Goal: Information Seeking & Learning: Learn about a topic

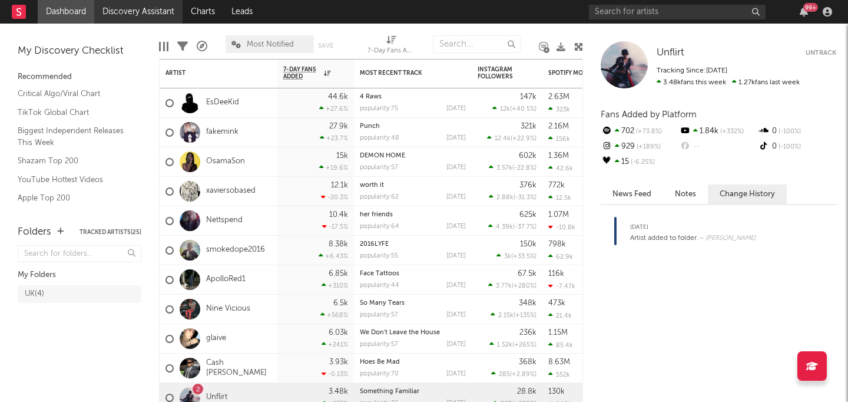
click at [144, 9] on link "Discovery Assistant" at bounding box center [138, 12] width 88 height 24
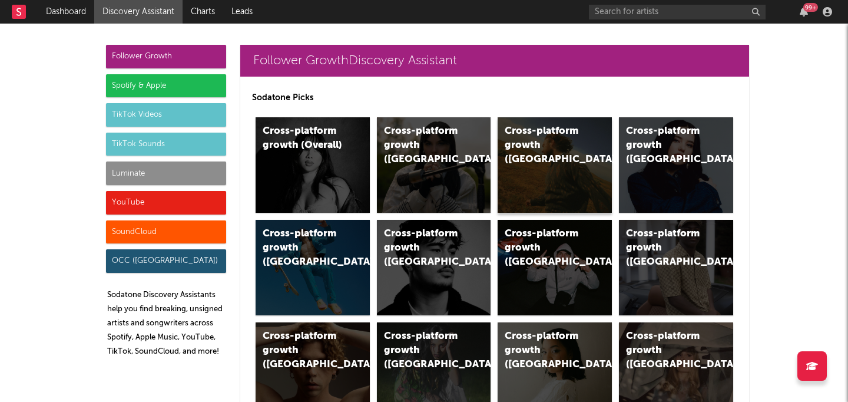
click at [547, 134] on div "Cross-platform growth ([GEOGRAPHIC_DATA])" at bounding box center [545, 145] width 80 height 42
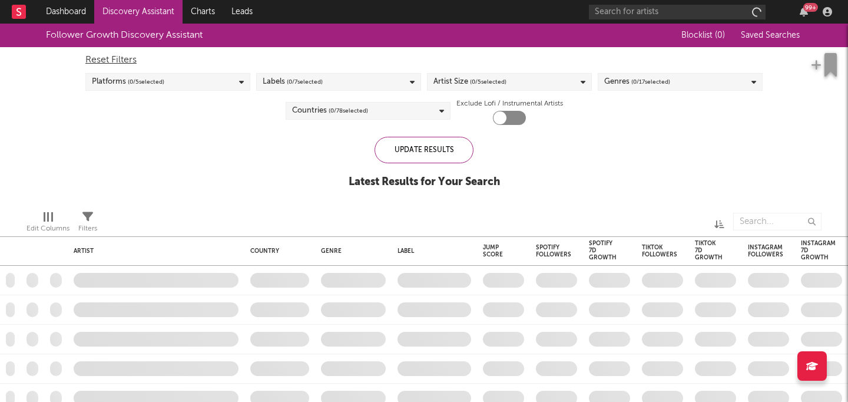
checkbox input "true"
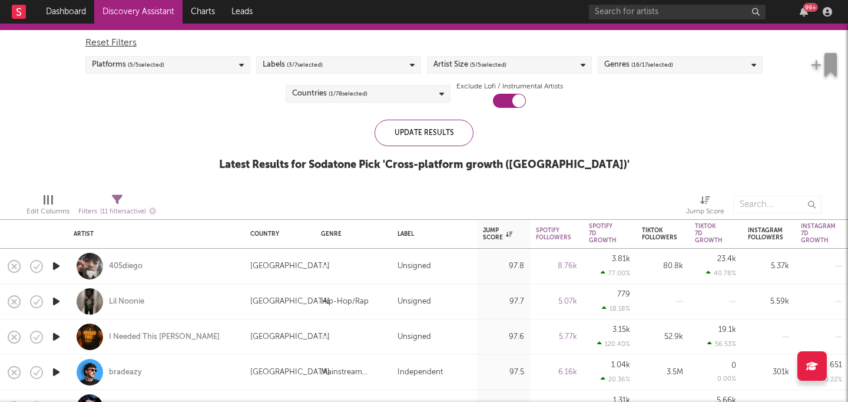
click at [681, 65] on div "Genres ( 16 / 17 selected)" at bounding box center [680, 65] width 165 height 18
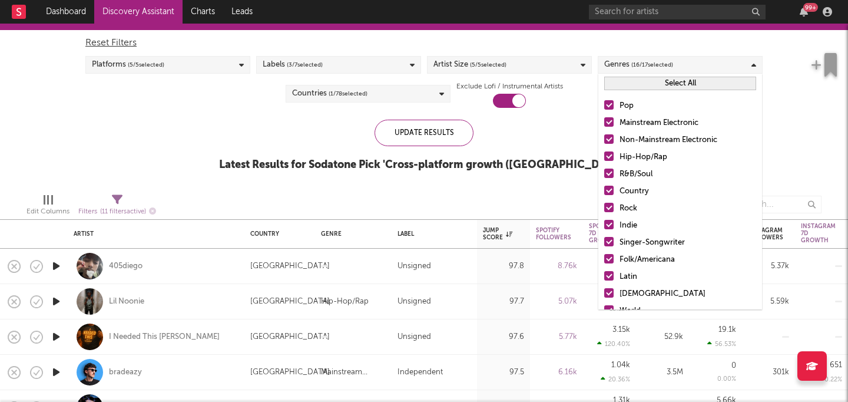
click at [681, 65] on div "Genres ( 16 / 17 selected)" at bounding box center [680, 65] width 165 height 18
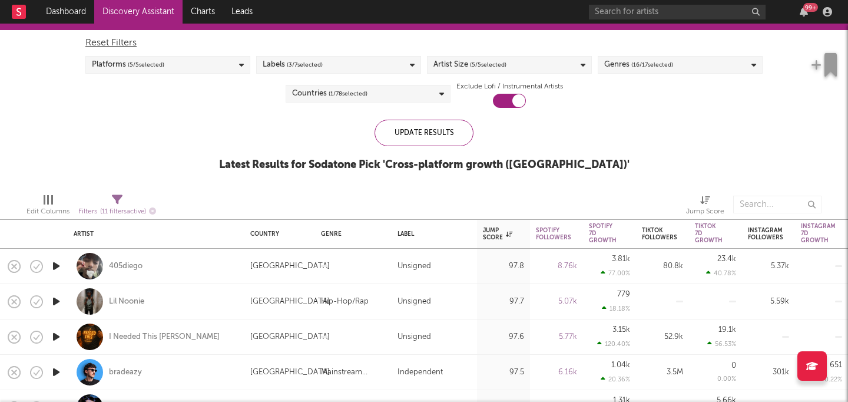
click at [681, 65] on div "Genres ( 16 / 17 selected)" at bounding box center [680, 65] width 165 height 18
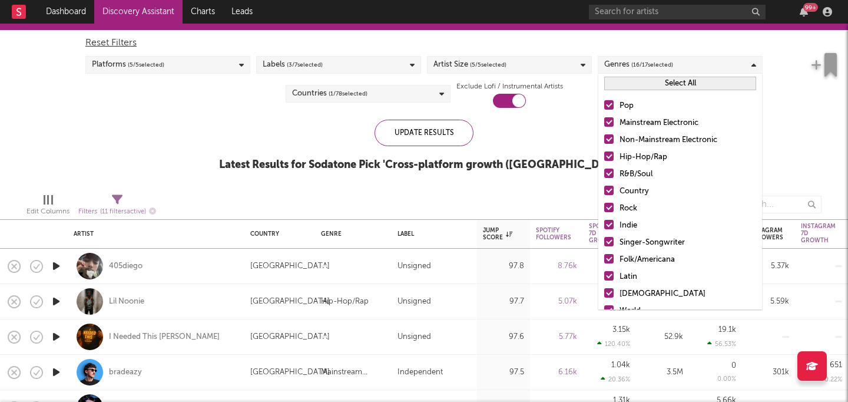
click at [681, 65] on div "Genres ( 16 / 17 selected)" at bounding box center [680, 65] width 165 height 18
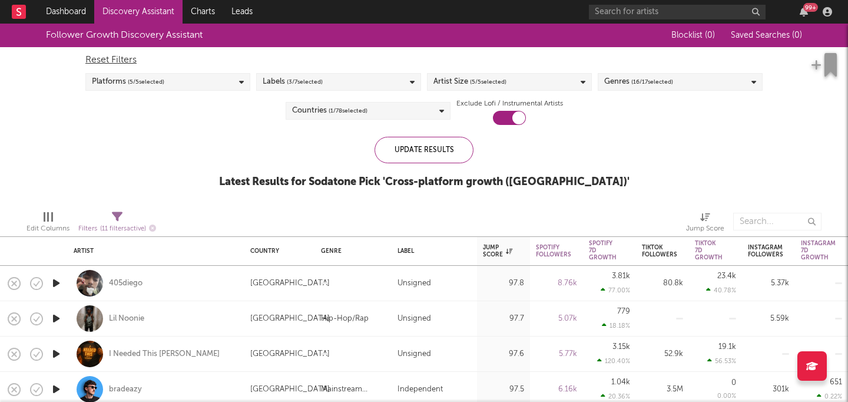
click at [687, 74] on div "Genres ( 16 / 17 selected)" at bounding box center [680, 82] width 165 height 18
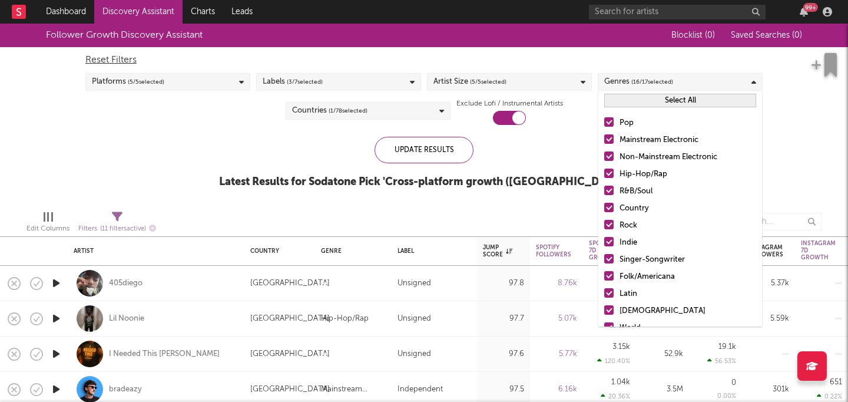
click at [688, 94] on button "Select All" at bounding box center [681, 101] width 152 height 14
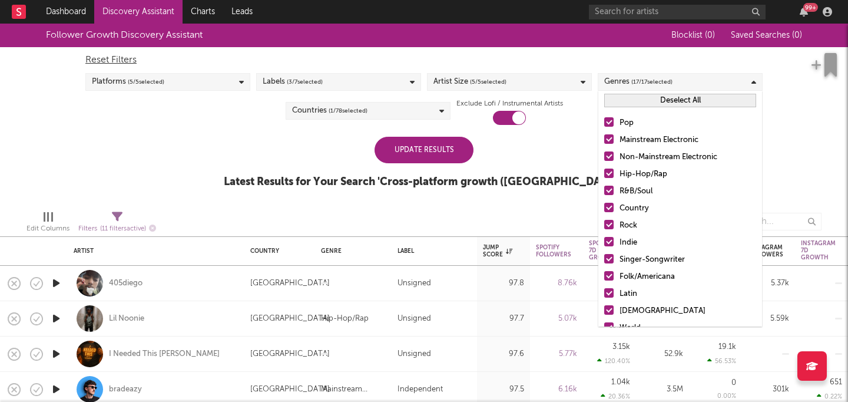
click at [688, 97] on button "Deselect All" at bounding box center [681, 101] width 152 height 14
click at [688, 97] on button "Select All" at bounding box center [681, 101] width 152 height 14
click at [688, 97] on button "Deselect All" at bounding box center [681, 101] width 152 height 14
click at [615, 172] on label "Hip-Hop/Rap" at bounding box center [681, 174] width 152 height 14
click at [605, 172] on input "Hip-Hop/Rap" at bounding box center [605, 174] width 0 height 14
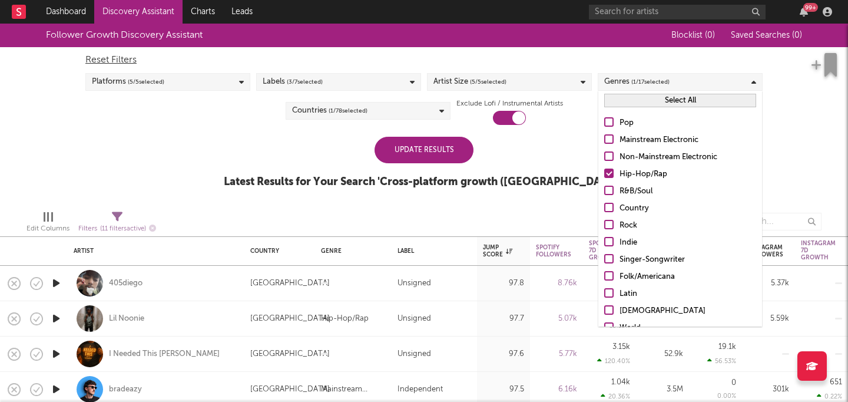
click at [452, 152] on div "Update Results" at bounding box center [424, 150] width 99 height 27
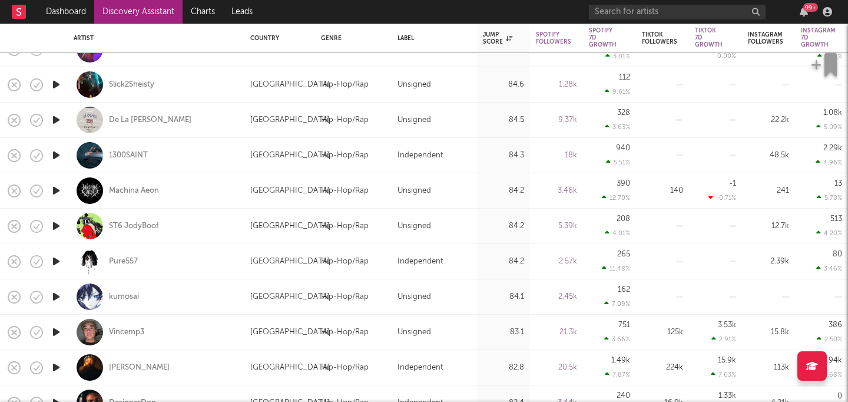
click at [54, 257] on icon "button" at bounding box center [56, 261] width 12 height 15
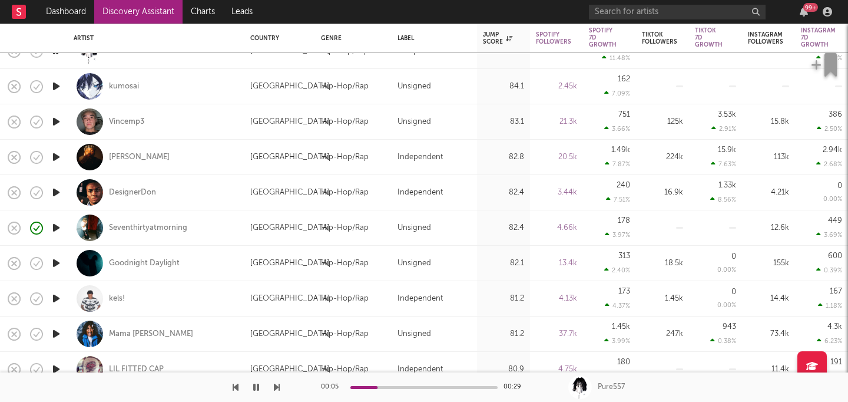
click at [59, 226] on icon "button" at bounding box center [56, 227] width 12 height 15
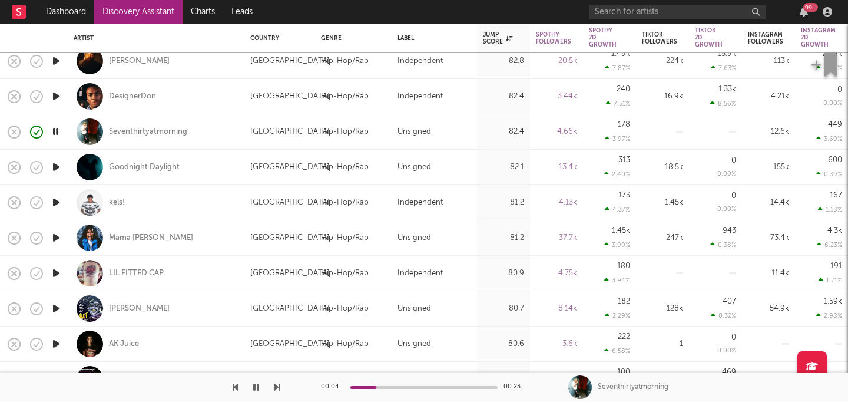
click at [57, 237] on icon "button" at bounding box center [56, 237] width 12 height 15
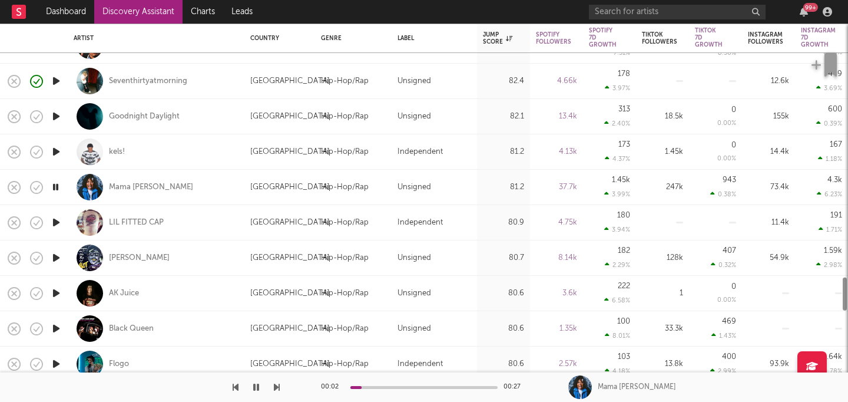
click at [53, 214] on div at bounding box center [56, 222] width 24 height 35
select select "1w"
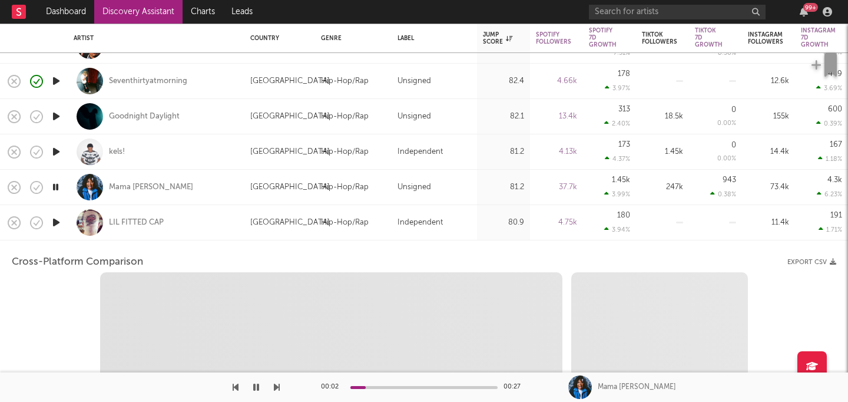
click at [57, 223] on icon "button" at bounding box center [56, 222] width 12 height 15
select select "1w"
click at [91, 223] on div at bounding box center [90, 222] width 27 height 27
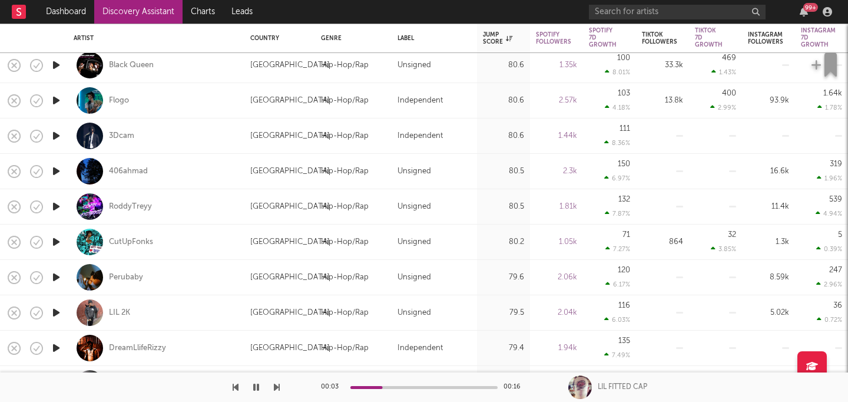
click at [56, 172] on icon "button" at bounding box center [56, 171] width 12 height 15
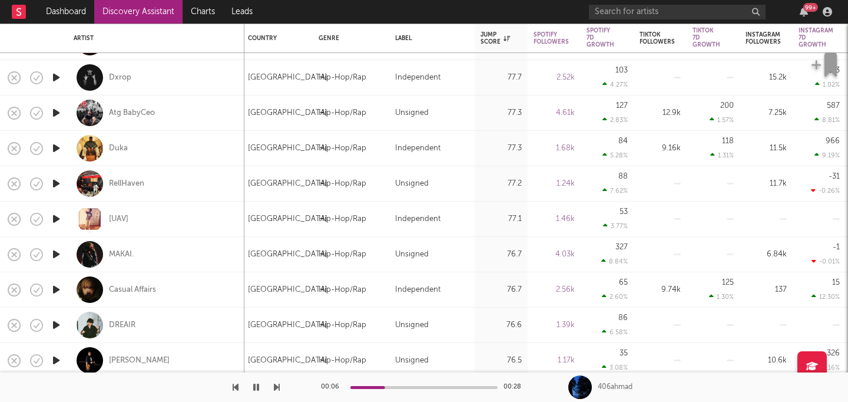
click at [54, 181] on icon "button" at bounding box center [56, 183] width 12 height 15
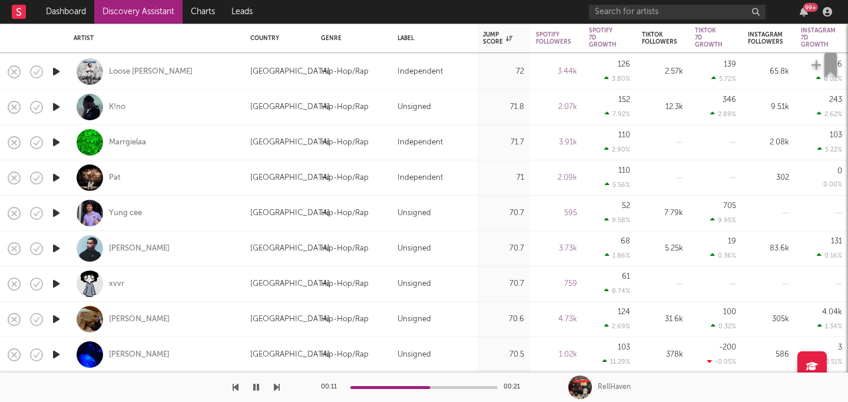
click at [55, 142] on icon "button" at bounding box center [56, 142] width 12 height 15
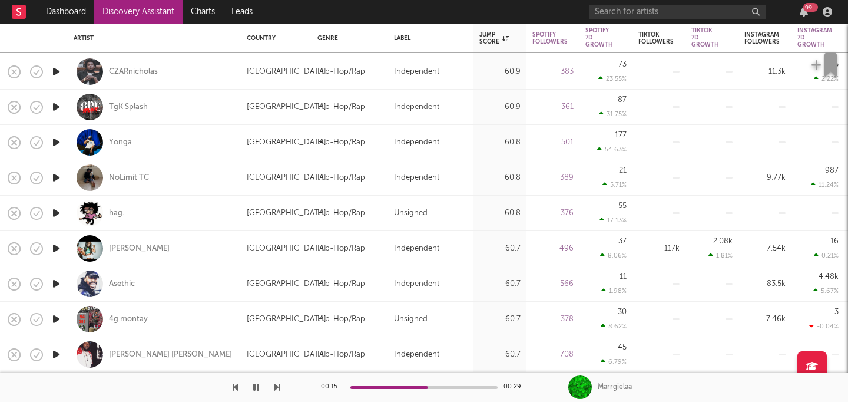
click at [54, 179] on icon "button" at bounding box center [56, 177] width 12 height 15
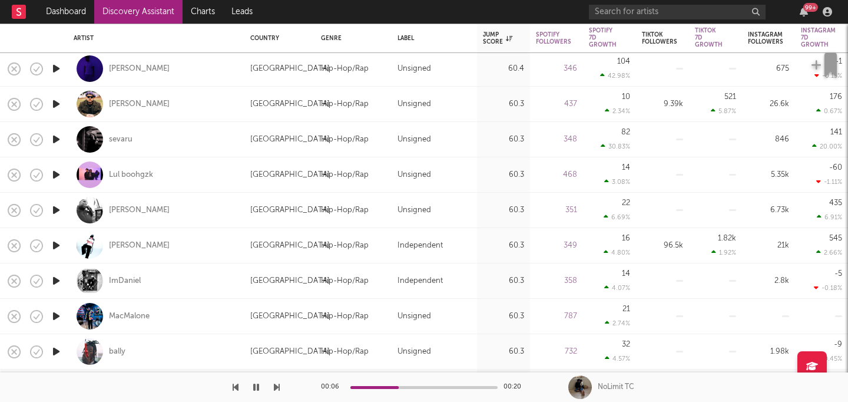
click at [57, 210] on icon "button" at bounding box center [56, 210] width 12 height 15
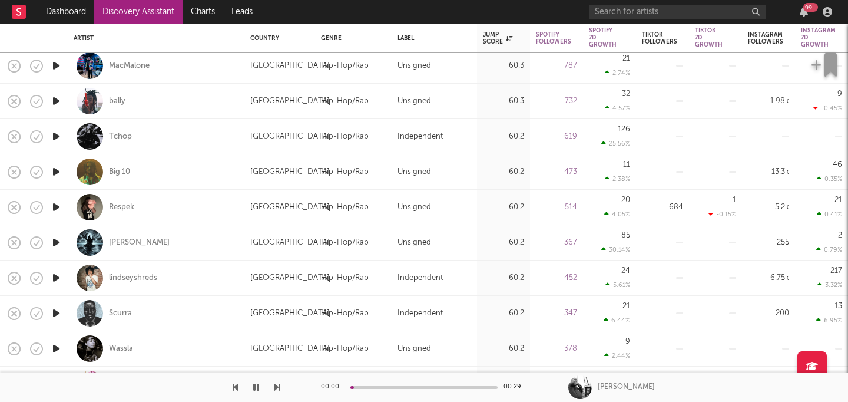
click at [57, 211] on icon "button" at bounding box center [56, 207] width 12 height 15
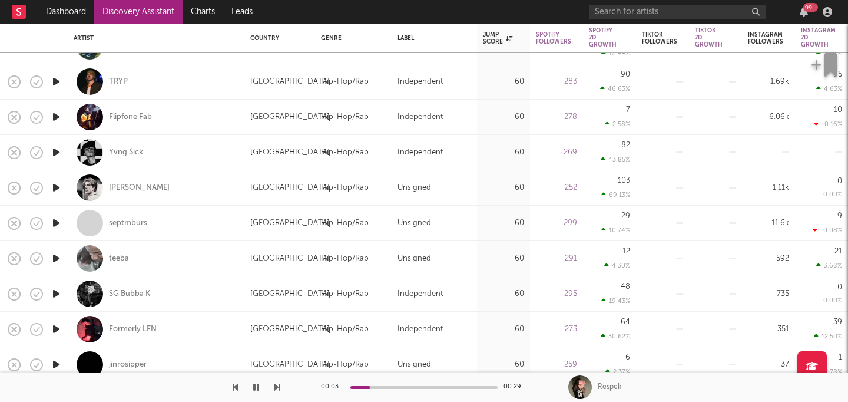
click at [51, 189] on icon "button" at bounding box center [56, 187] width 12 height 15
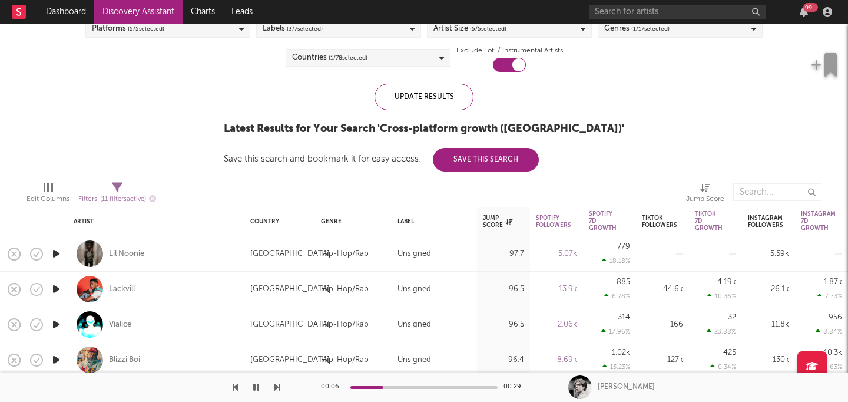
click at [63, 289] on div at bounding box center [56, 289] width 24 height 35
select select "1w"
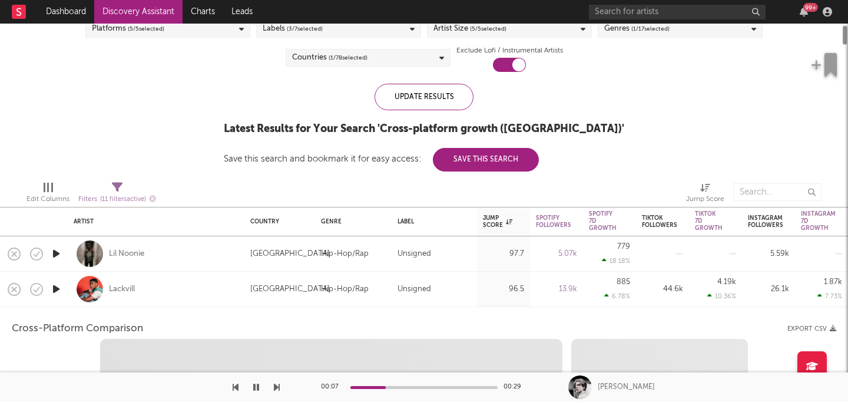
click at [58, 289] on icon "button" at bounding box center [56, 289] width 12 height 15
click at [75, 278] on div "Lackvill" at bounding box center [156, 289] width 165 height 35
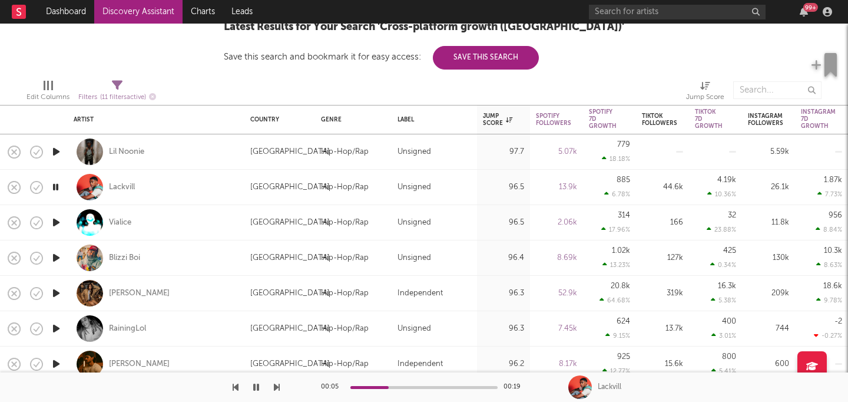
click at [51, 258] on icon "button" at bounding box center [56, 257] width 12 height 15
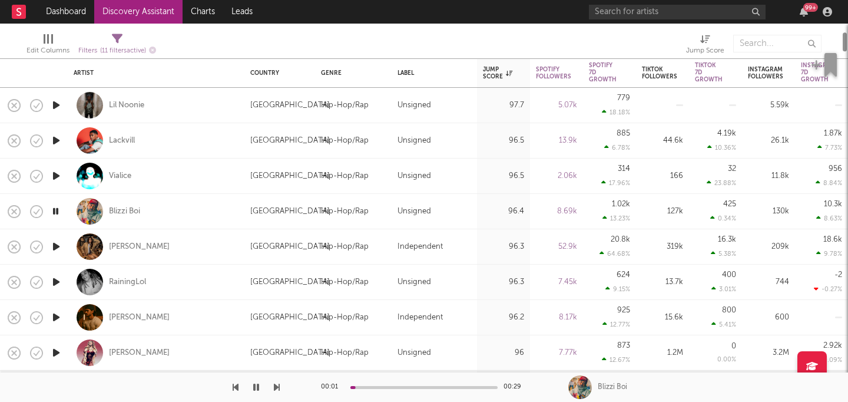
click at [49, 247] on div at bounding box center [56, 246] width 24 height 35
select select "1w"
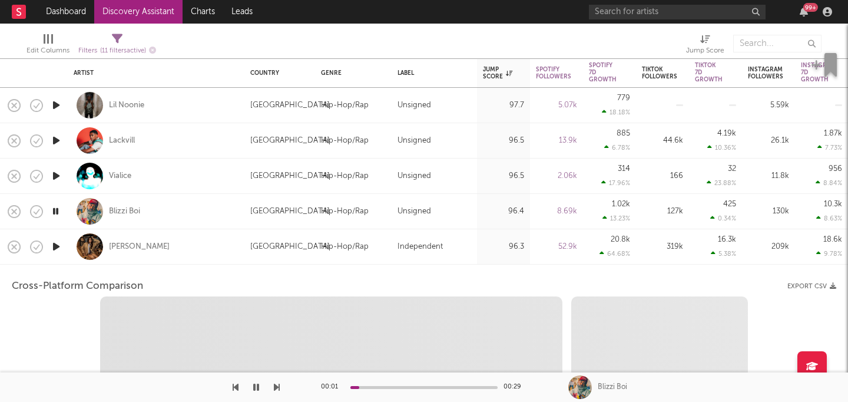
click at [56, 247] on icon "button" at bounding box center [56, 246] width 12 height 15
click at [69, 239] on div "[PERSON_NAME]" at bounding box center [156, 246] width 177 height 35
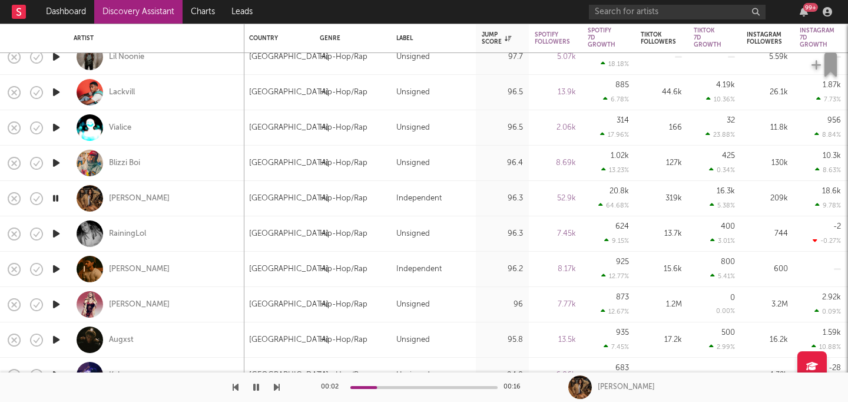
click at [57, 267] on icon "button" at bounding box center [56, 269] width 12 height 15
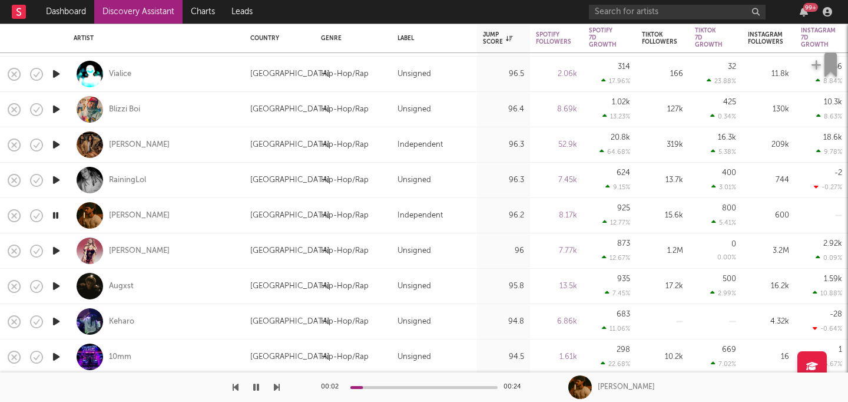
click at [57, 286] on icon "button" at bounding box center [56, 286] width 12 height 15
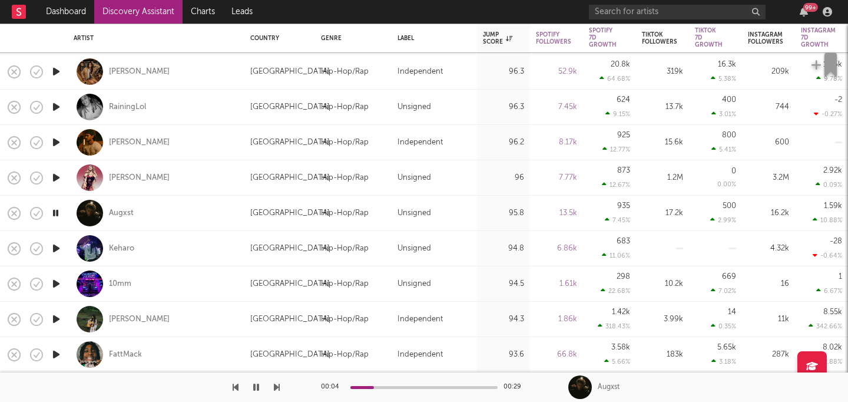
click at [54, 248] on icon "button" at bounding box center [56, 248] width 12 height 15
click at [57, 284] on icon "button" at bounding box center [56, 283] width 12 height 15
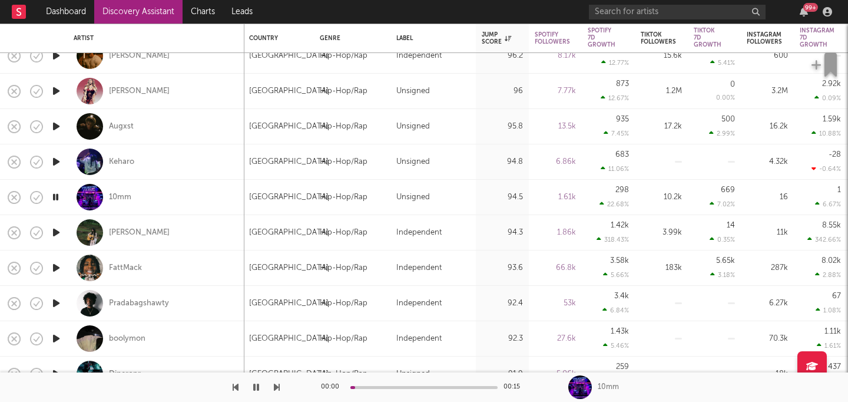
click at [57, 232] on icon "button" at bounding box center [56, 232] width 12 height 15
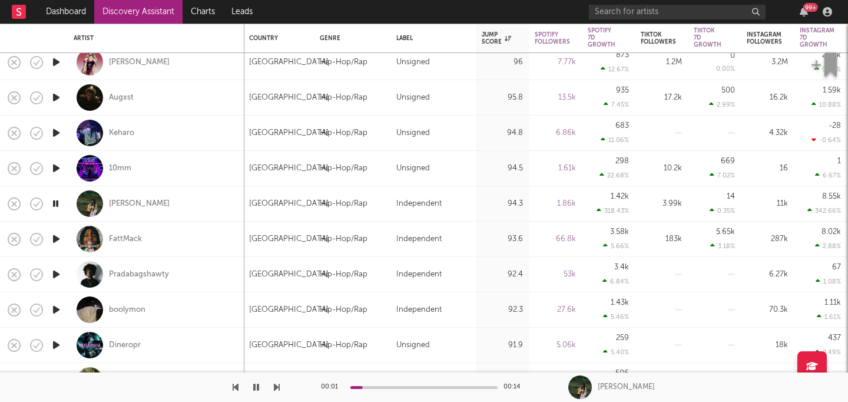
click at [55, 273] on icon "button" at bounding box center [56, 274] width 12 height 15
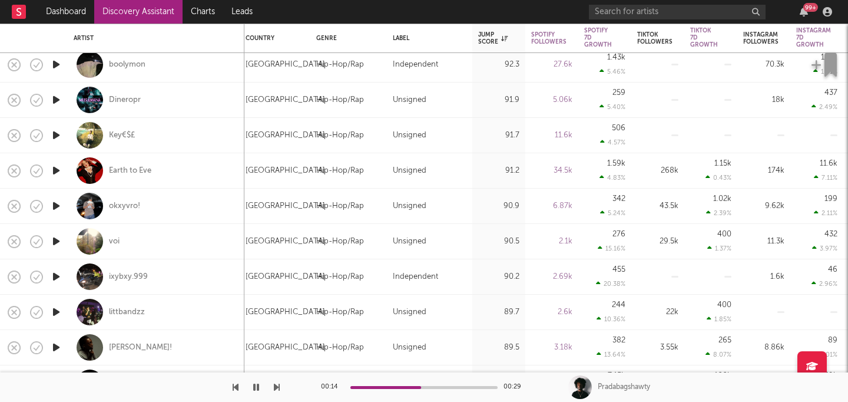
click at [54, 239] on icon "button" at bounding box center [56, 241] width 12 height 15
click at [256, 384] on icon "button" at bounding box center [256, 386] width 6 height 9
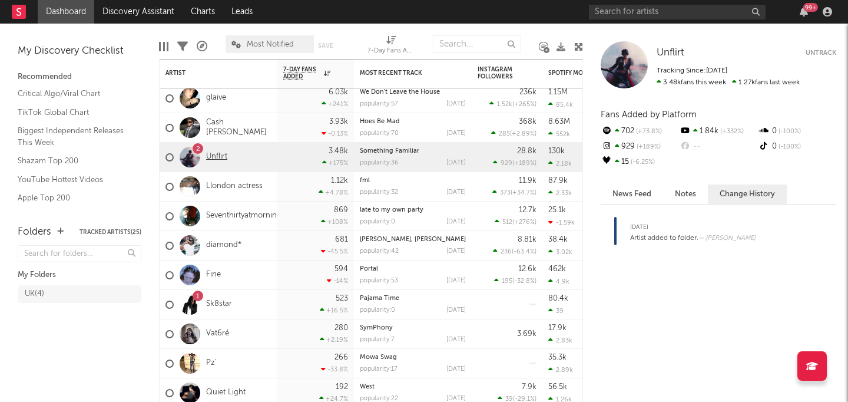
click at [216, 157] on link "Unflirt" at bounding box center [216, 157] width 21 height 10
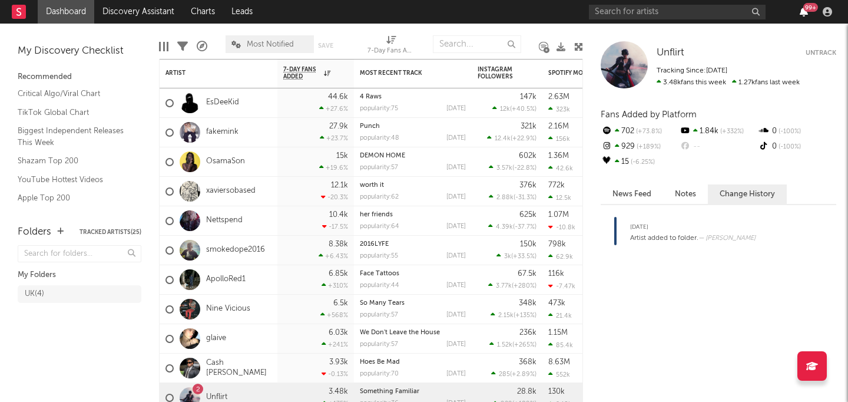
click at [808, 14] on icon "button" at bounding box center [804, 11] width 8 height 9
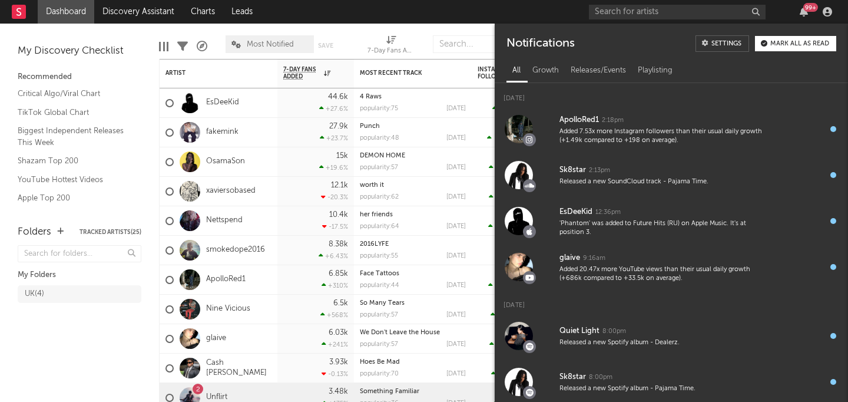
click at [792, 41] on div "Mark all as read" at bounding box center [800, 44] width 59 height 6
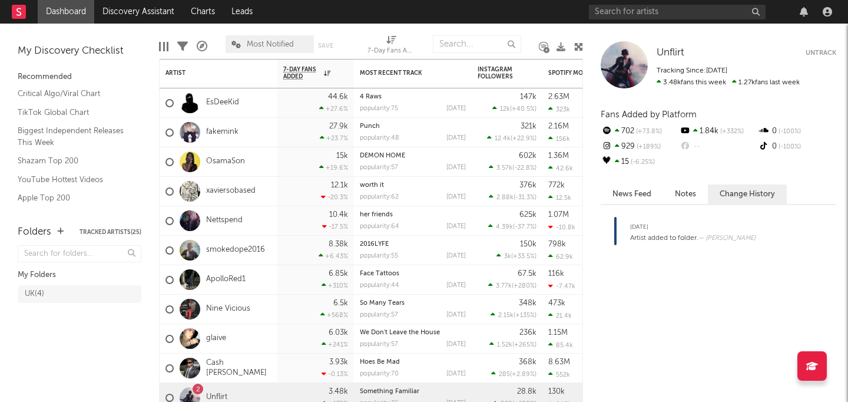
click at [114, 358] on div "Folders Tracked Artists ( 25 ) My Folders UK ( 4 )" at bounding box center [79, 307] width 159 height 189
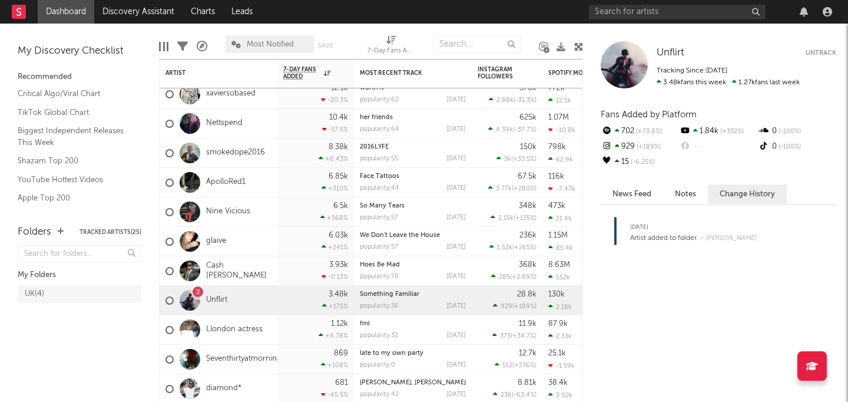
click at [626, 198] on button "News Feed" at bounding box center [632, 193] width 62 height 19
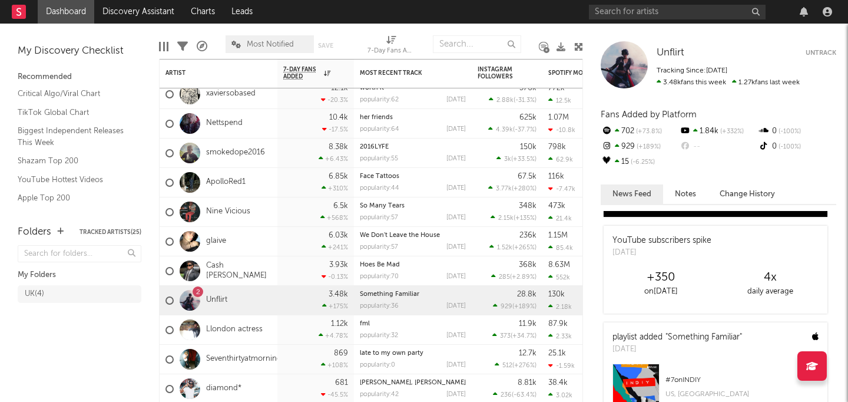
scroll to position [298, 0]
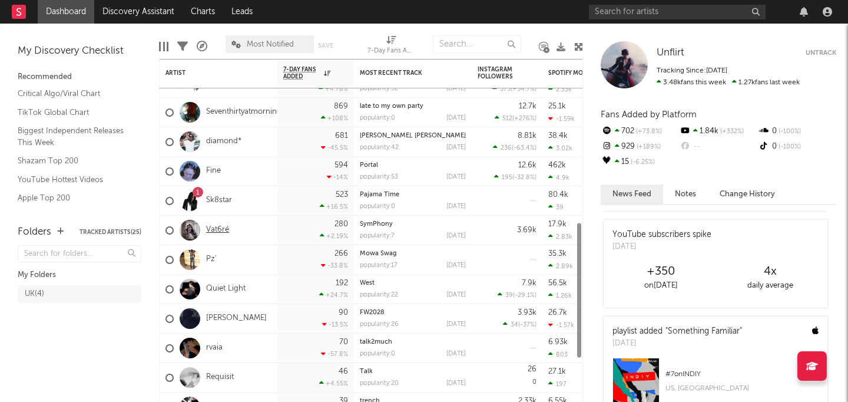
click at [213, 227] on link "Vat6ré" at bounding box center [217, 230] width 23 height 10
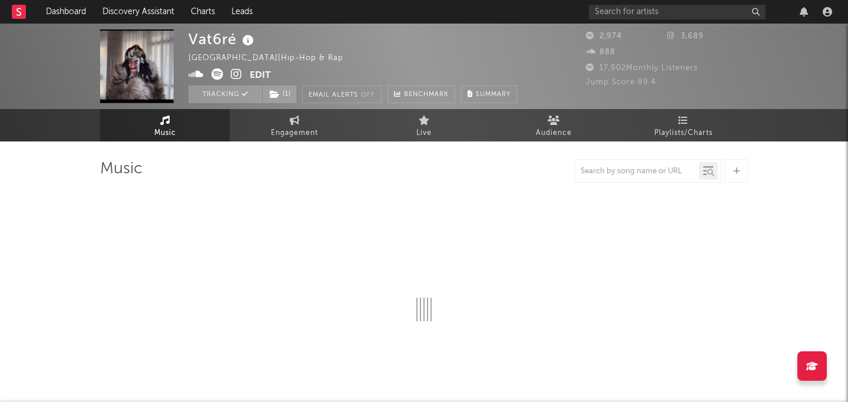
select select "1w"
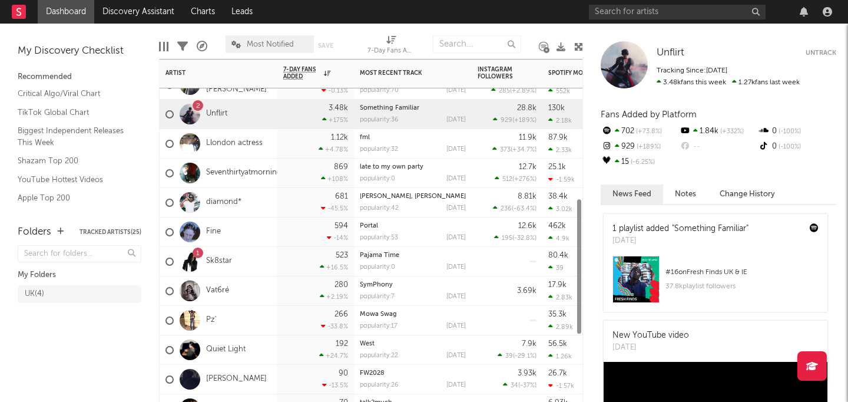
click at [260, 289] on div "Vat6ré" at bounding box center [219, 290] width 118 height 29
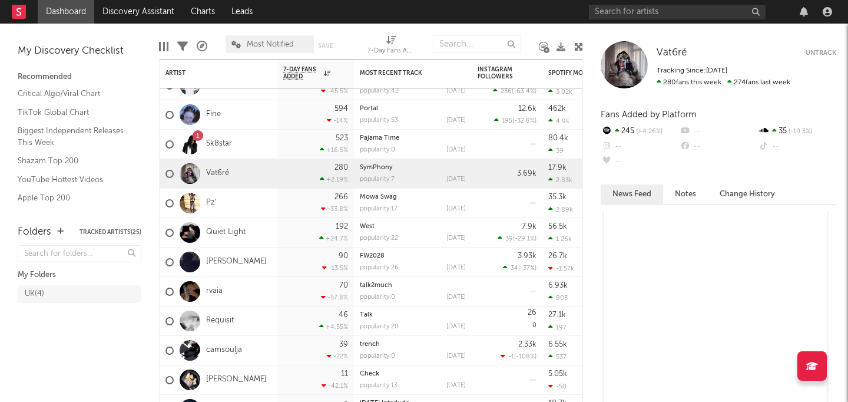
scroll to position [98, 0]
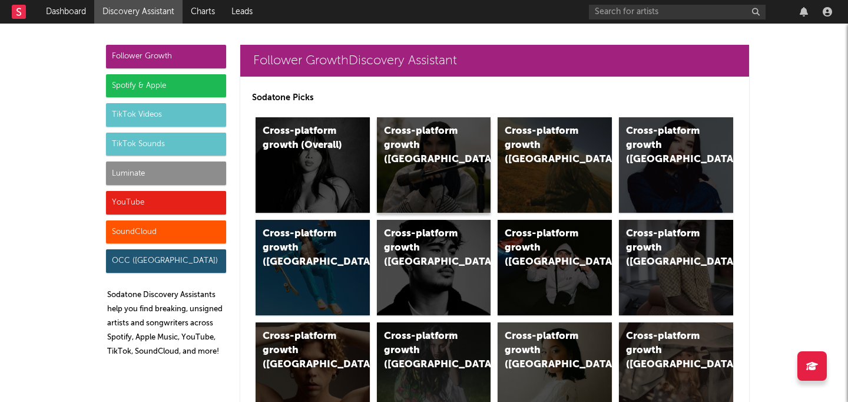
click at [448, 143] on div "Cross-platform growth ([GEOGRAPHIC_DATA])" at bounding box center [424, 145] width 80 height 42
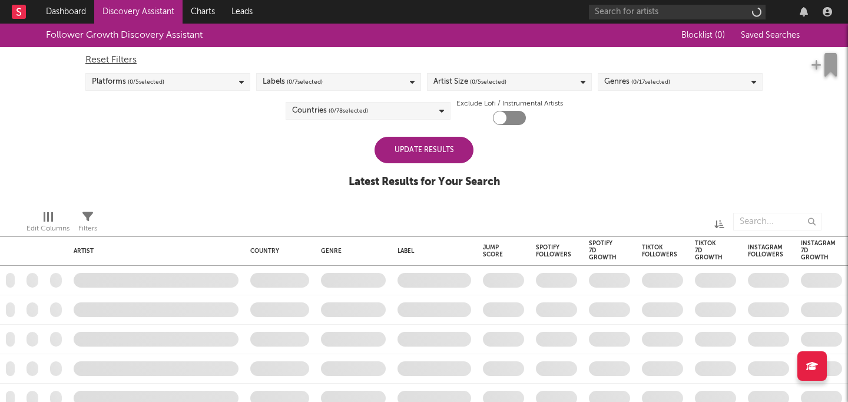
checkbox input "true"
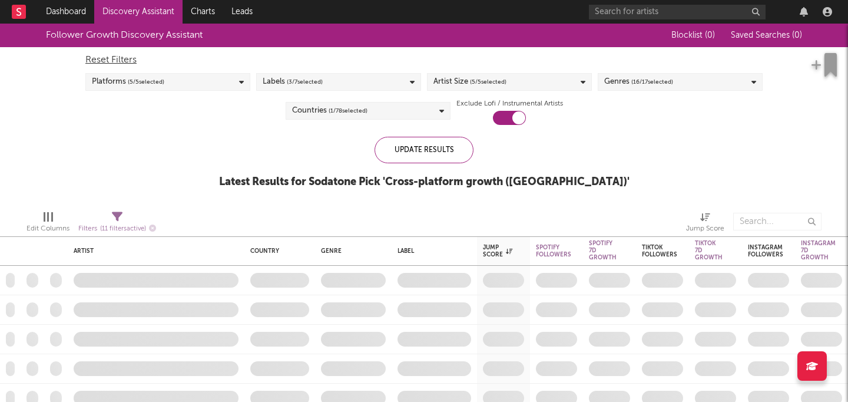
click at [674, 80] on div "Genres ( 16 / 17 selected)" at bounding box center [680, 82] width 165 height 18
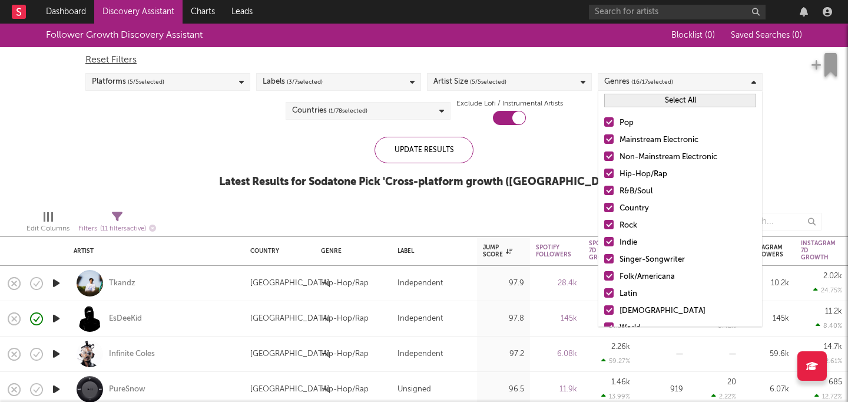
click at [641, 103] on button "Select All" at bounding box center [681, 101] width 152 height 14
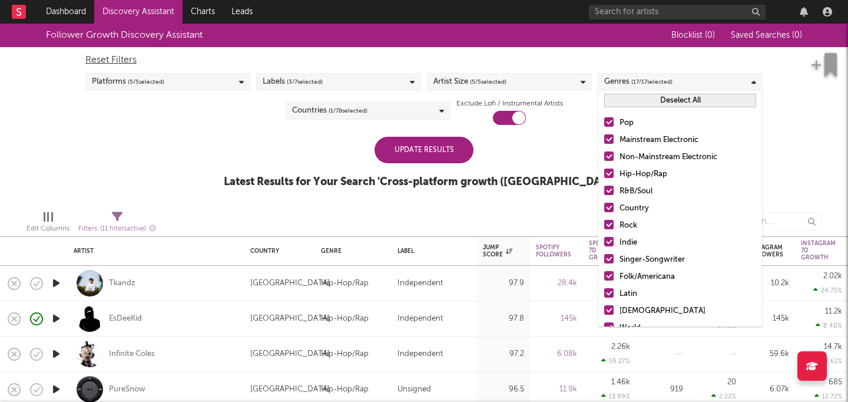
click at [640, 100] on button "Deselect All" at bounding box center [681, 101] width 152 height 14
click at [613, 173] on div at bounding box center [609, 173] width 9 height 9
click at [605, 173] on input "Hip-Hop/Rap" at bounding box center [605, 174] width 0 height 14
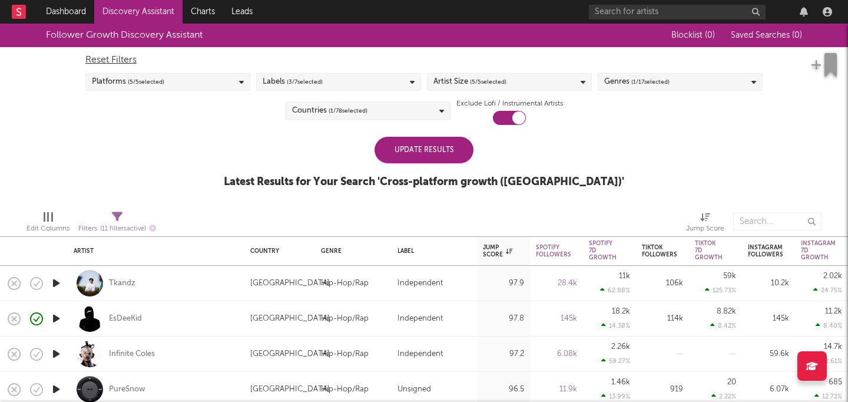
click at [450, 151] on div "Update Results" at bounding box center [424, 150] width 99 height 27
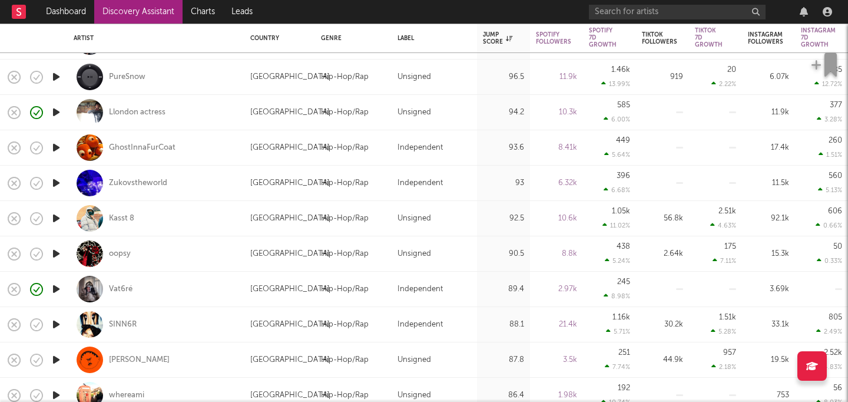
click at [63, 217] on div at bounding box center [56, 218] width 24 height 35
select select "1w"
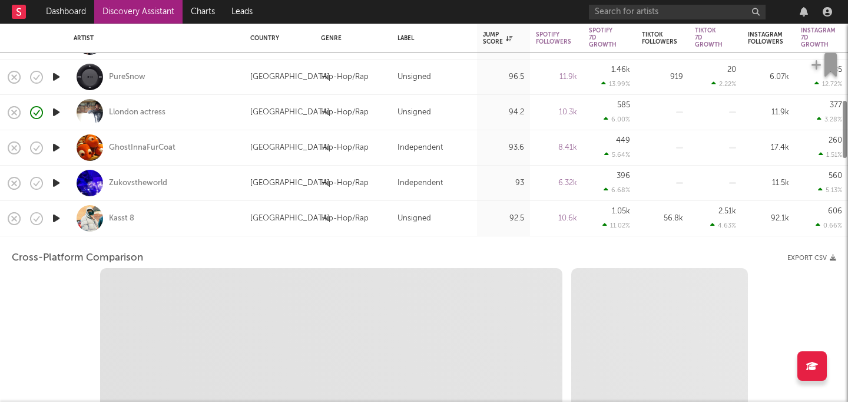
select select "1w"
click at [58, 216] on icon "button" at bounding box center [56, 218] width 12 height 15
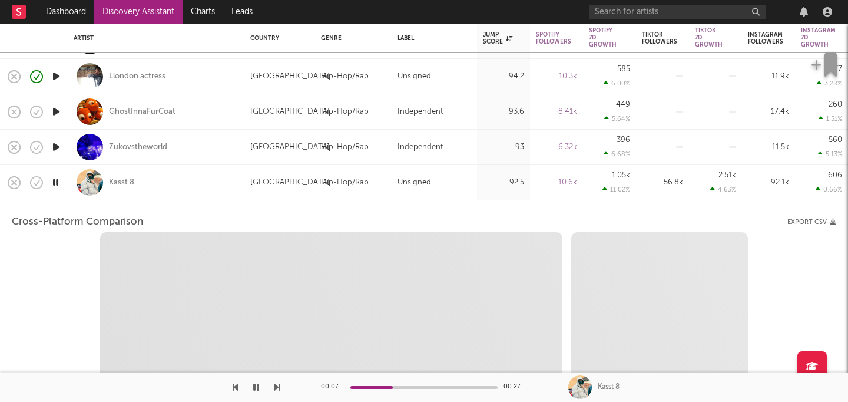
click at [56, 182] on icon "button" at bounding box center [55, 182] width 11 height 15
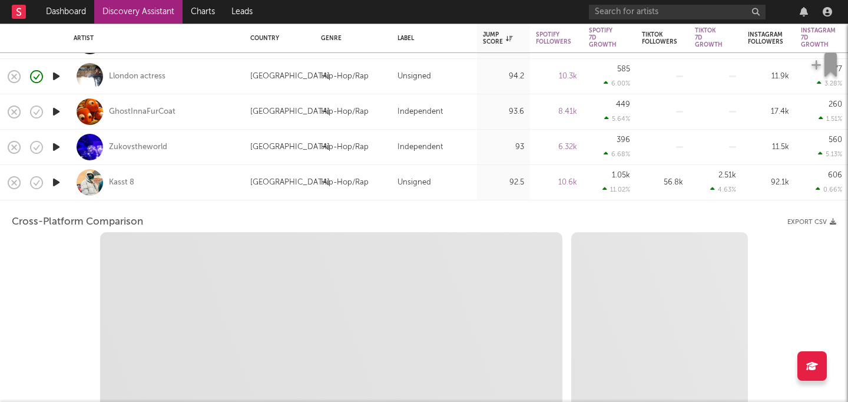
click at [213, 181] on div "Kasst 8" at bounding box center [156, 182] width 165 height 35
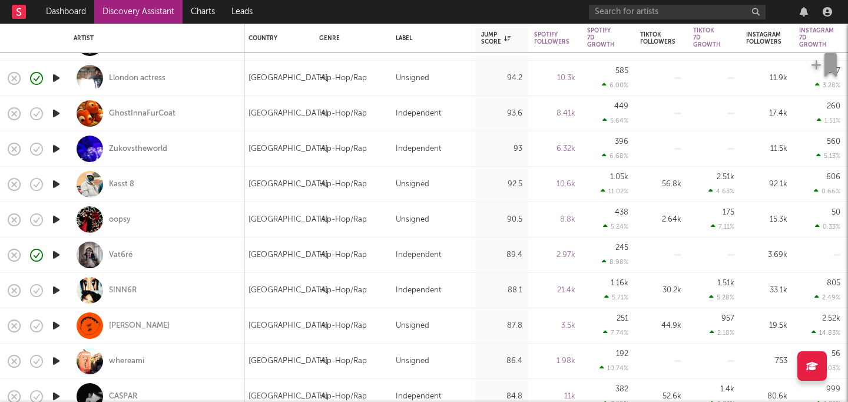
click at [159, 248] on div "Vat6ré" at bounding box center [156, 254] width 165 height 35
select select "1w"
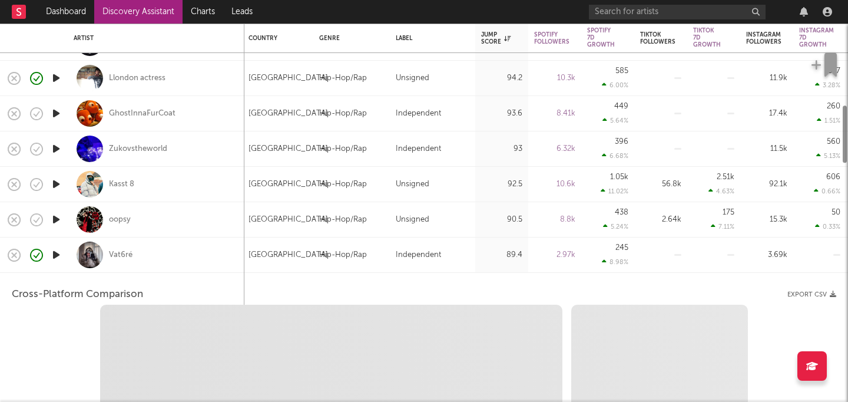
select select "1w"
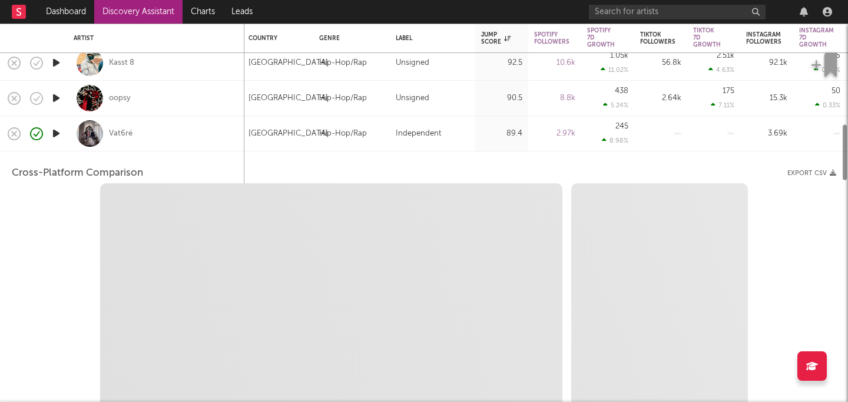
select select "1m"
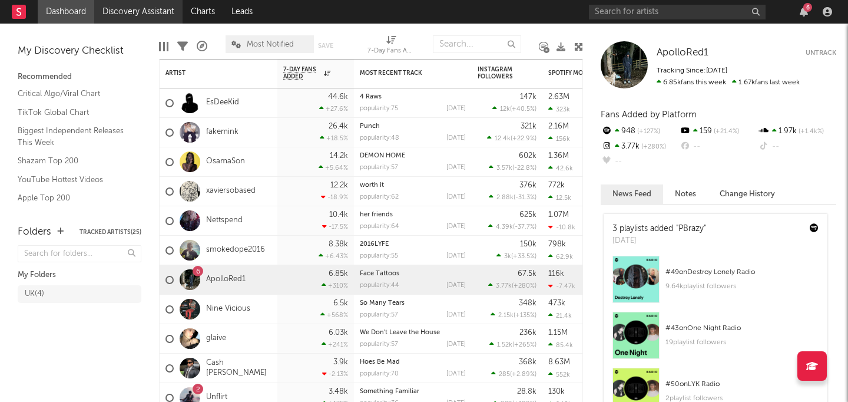
click at [123, 15] on link "Discovery Assistant" at bounding box center [138, 12] width 88 height 24
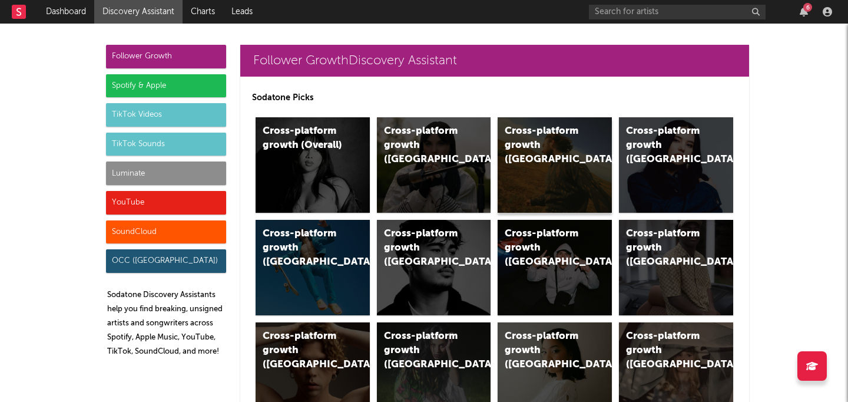
click at [558, 150] on div "Cross-platform growth ([GEOGRAPHIC_DATA])" at bounding box center [545, 145] width 80 height 42
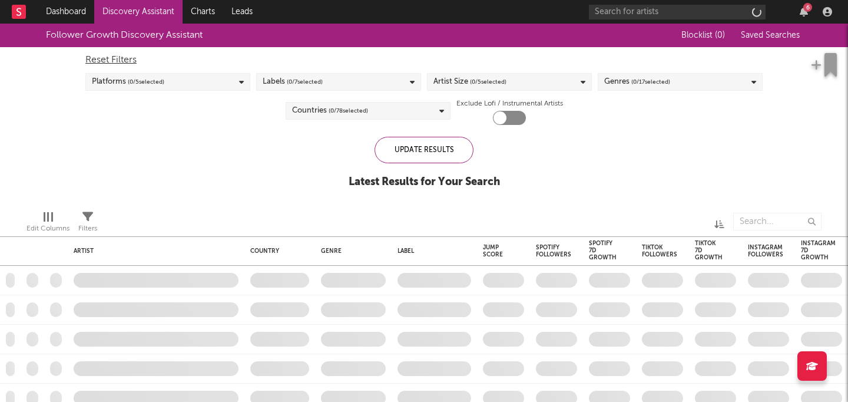
checkbox input "true"
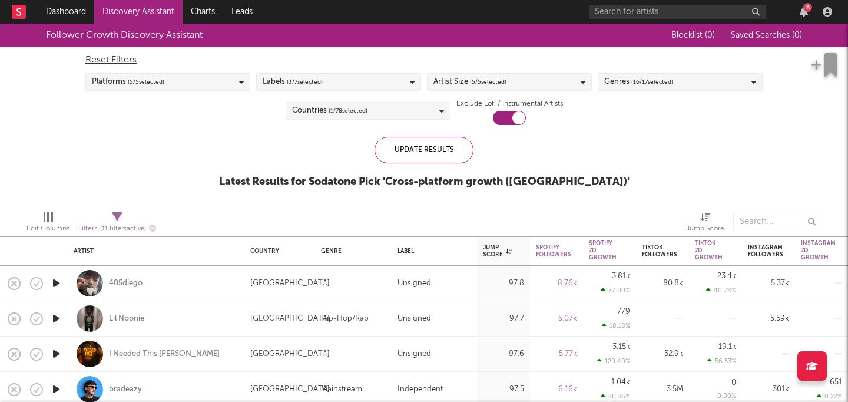
click at [646, 88] on span "( 16 / 17 selected)" at bounding box center [653, 82] width 42 height 14
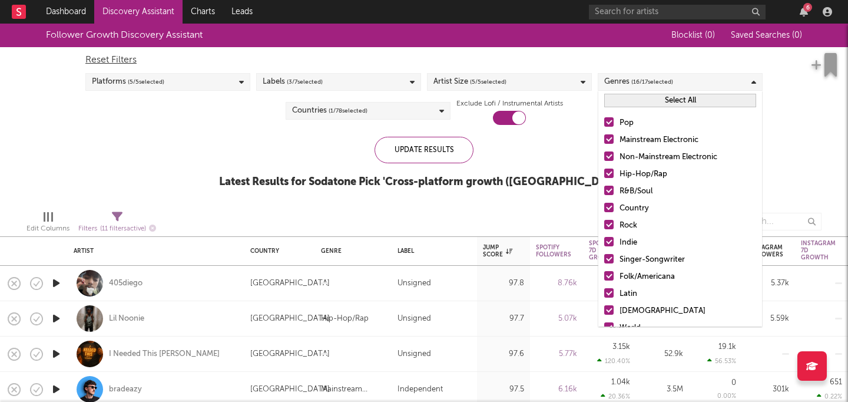
scroll to position [83, 0]
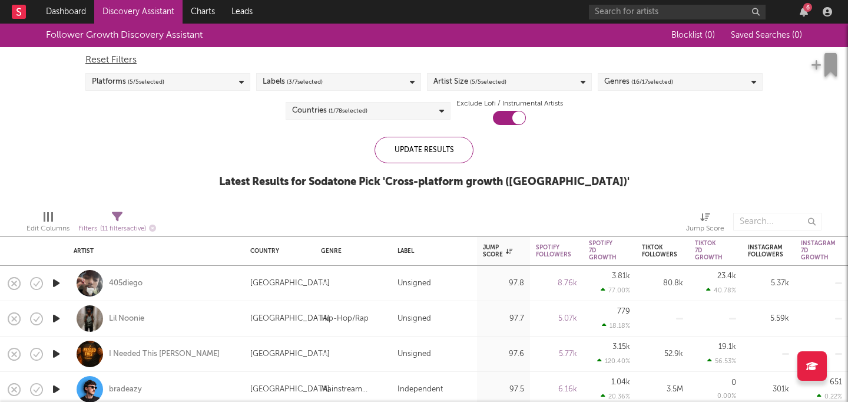
click at [311, 220] on div at bounding box center [288, 221] width 247 height 29
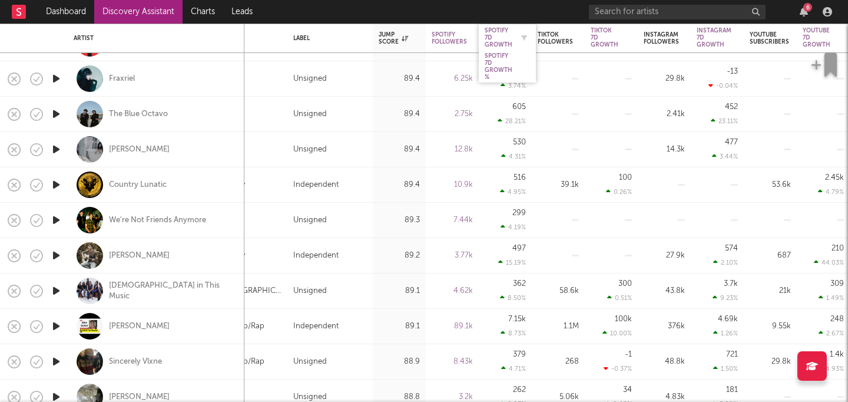
click at [506, 37] on div "Spotify 7D Growth" at bounding box center [499, 37] width 28 height 21
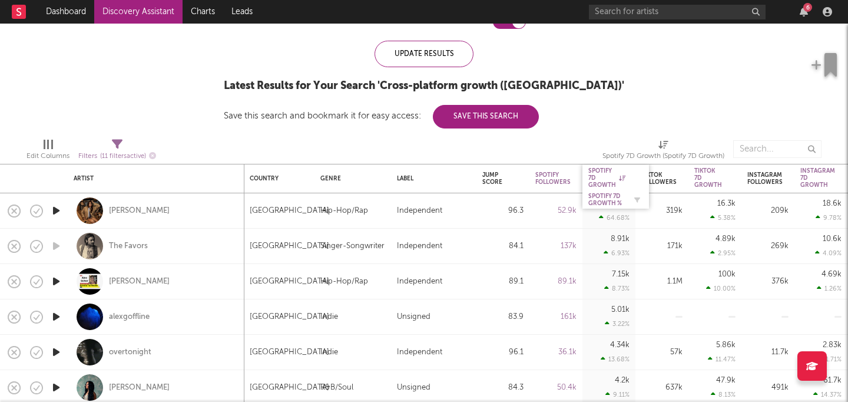
click at [624, 202] on div "Spotify 7D Growth %" at bounding box center [607, 200] width 37 height 14
